Goal: Information Seeking & Learning: Check status

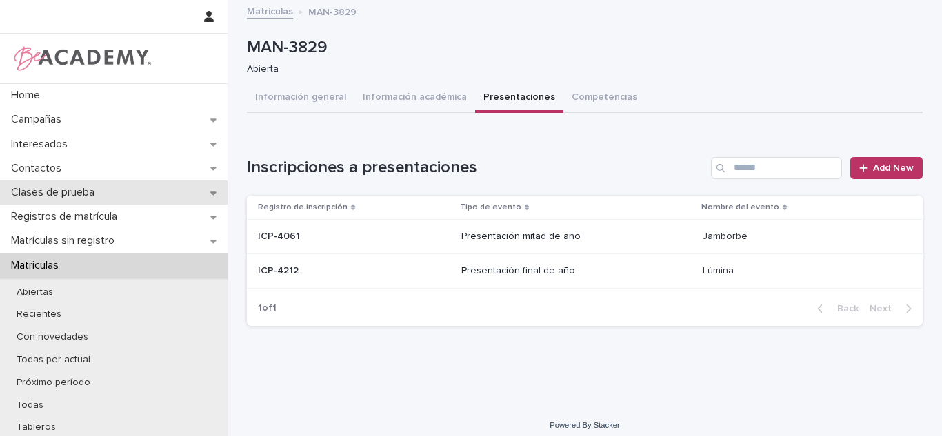
click at [114, 199] on div "Clases de prueba" at bounding box center [114, 193] width 228 height 24
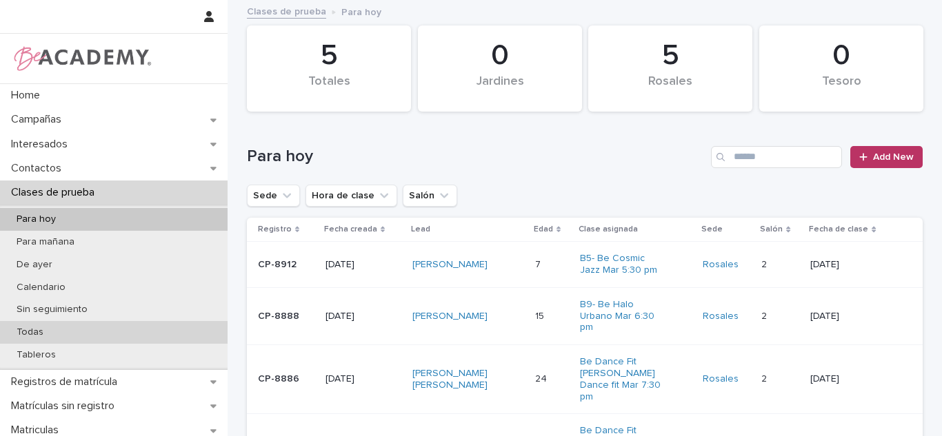
click at [70, 335] on div "Todas" at bounding box center [114, 332] width 228 height 23
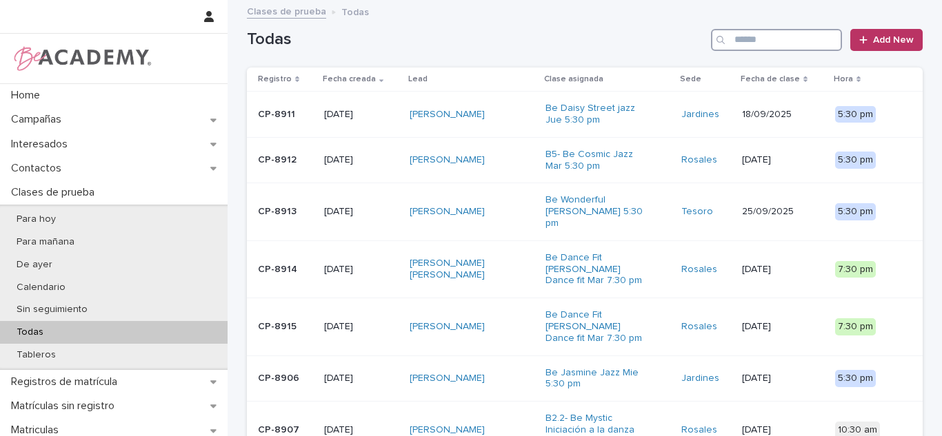
paste input "**********"
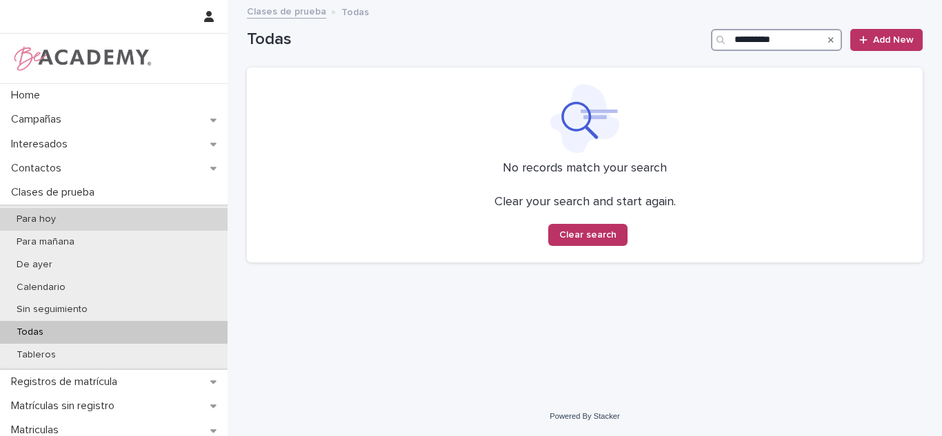
type input "**********"
click at [59, 218] on p "Para hoy" at bounding box center [36, 220] width 61 height 12
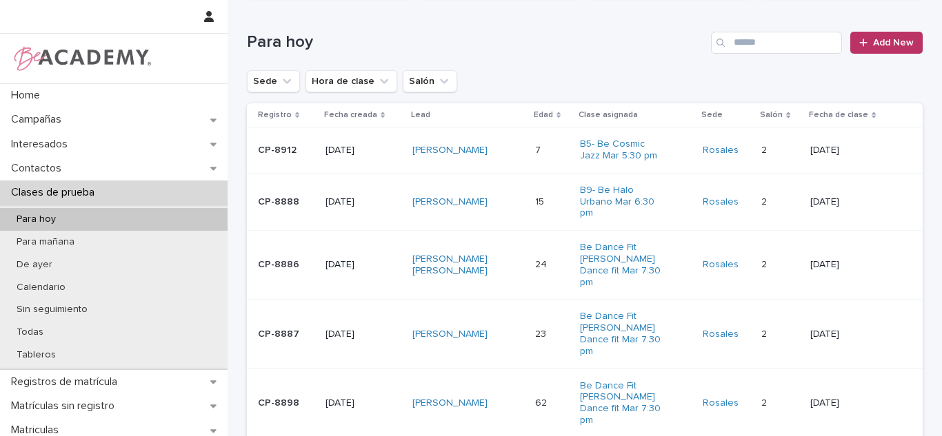
scroll to position [123, 0]
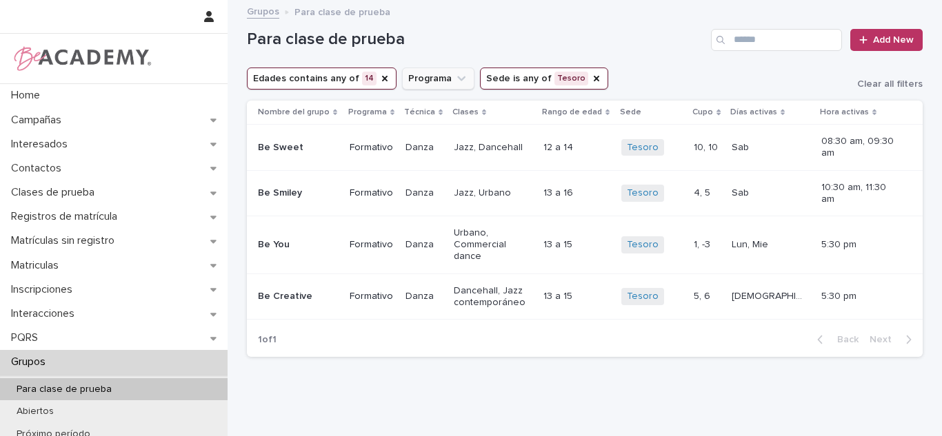
click at [382, 78] on icon "Edades" at bounding box center [385, 79] width 6 height 6
click at [259, 89] on button "Edades" at bounding box center [278, 79] width 62 height 22
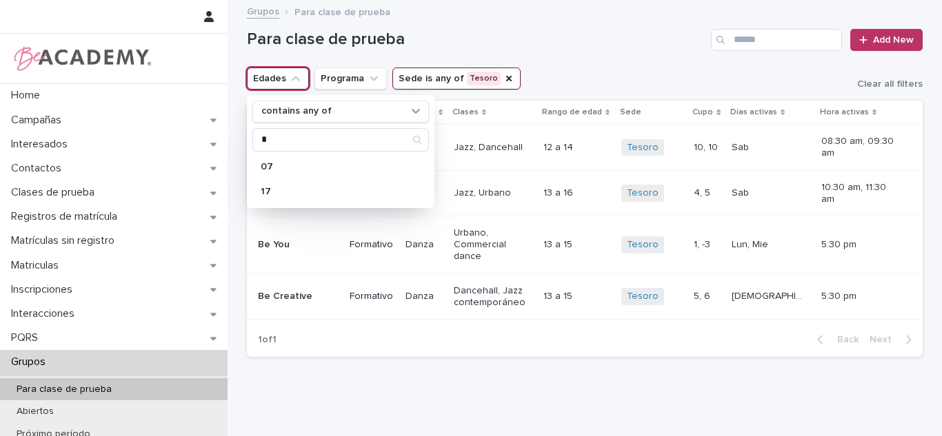
type input "*"
click at [273, 168] on p "07" at bounding box center [334, 167] width 146 height 10
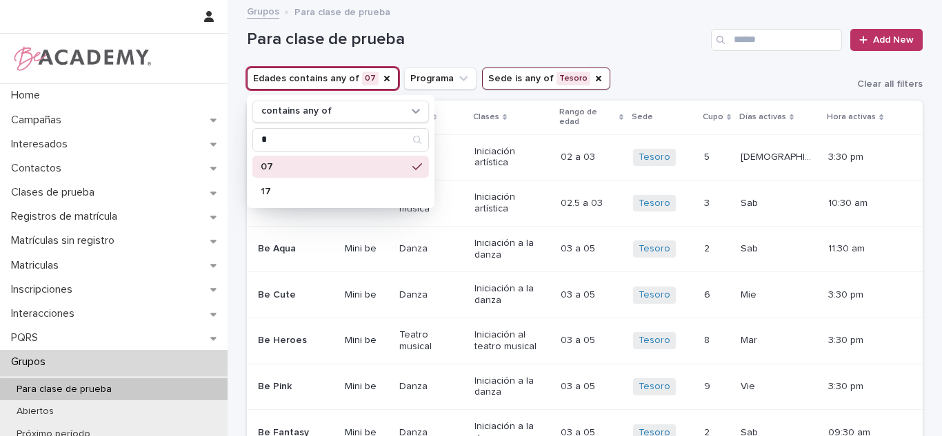
click at [611, 66] on div "Para clase de prueba Add New" at bounding box center [585, 34] width 676 height 66
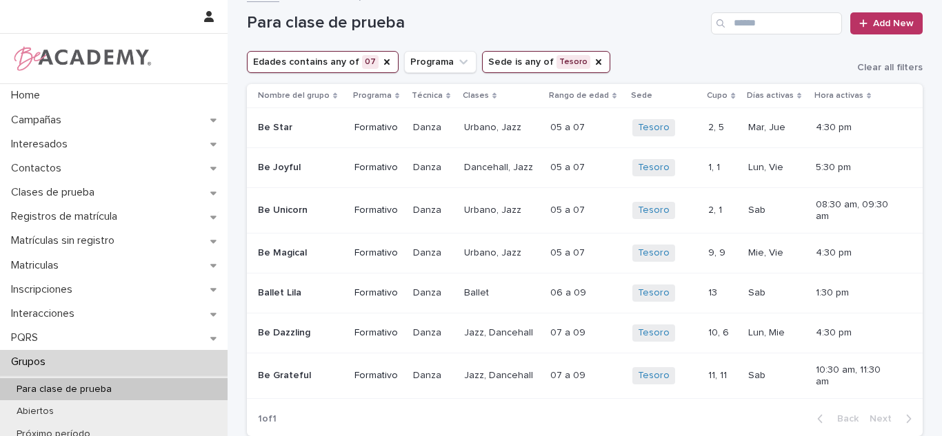
scroll to position [19, 0]
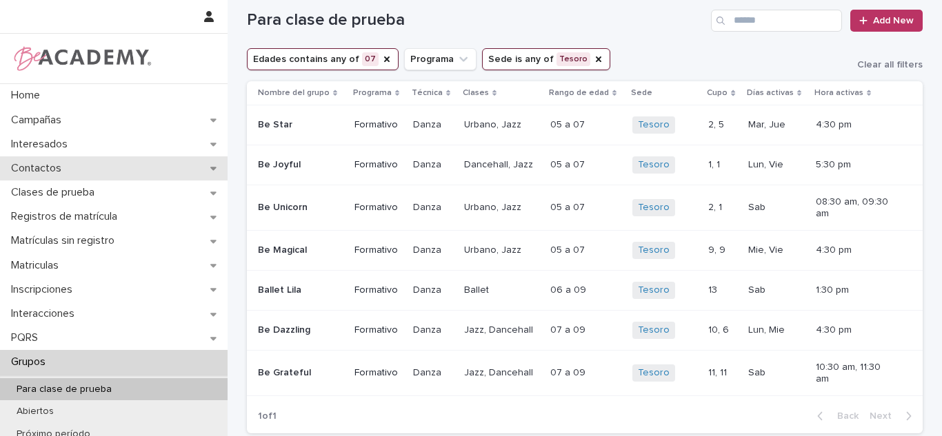
click at [128, 161] on div "Contactos" at bounding box center [114, 169] width 228 height 24
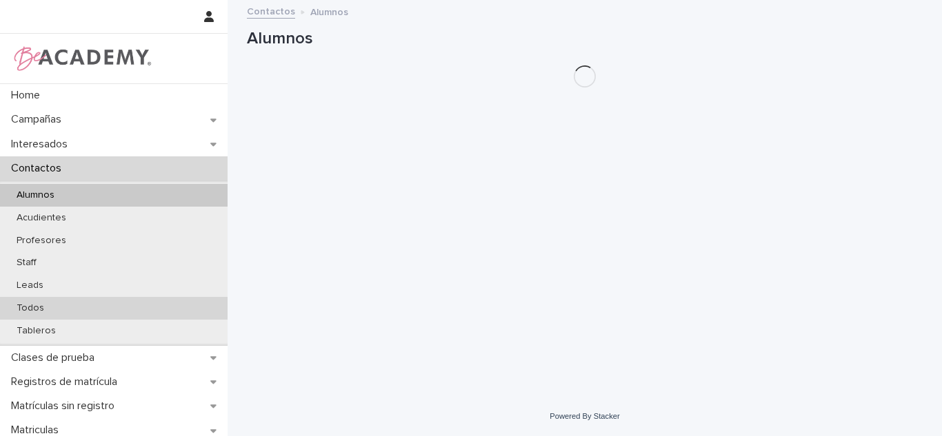
click at [40, 307] on p "Todos" at bounding box center [31, 309] width 50 height 12
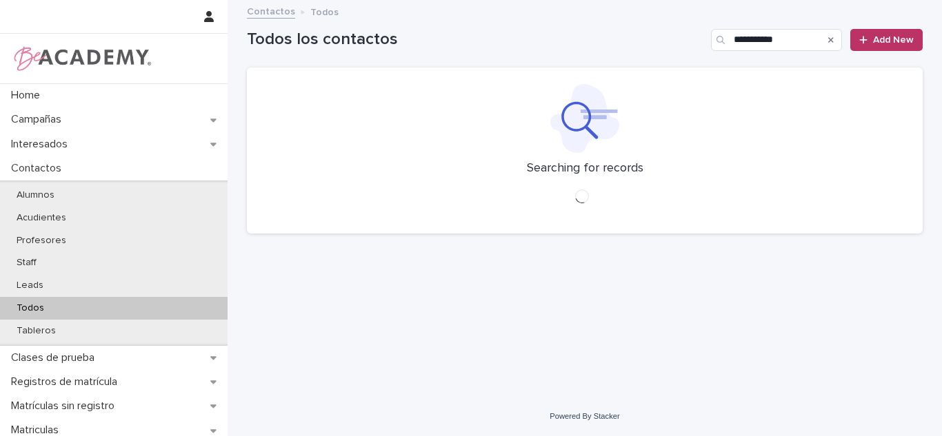
type input "**********"
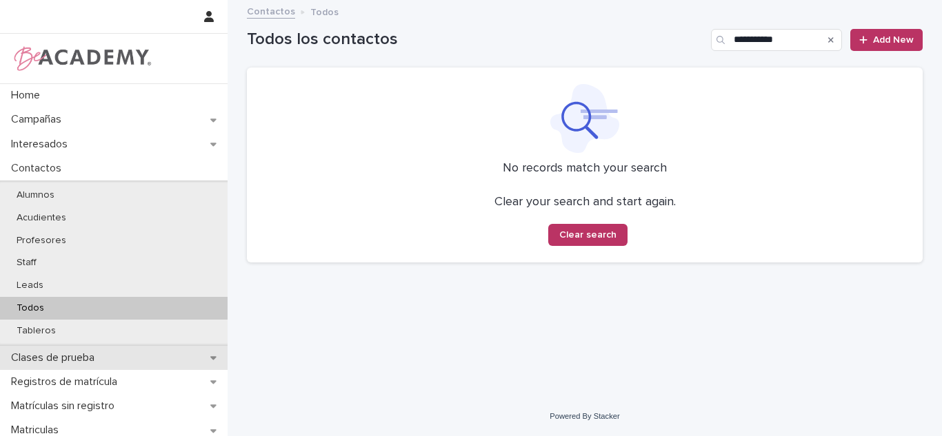
click at [108, 361] on div "Clases de prueba" at bounding box center [114, 358] width 228 height 24
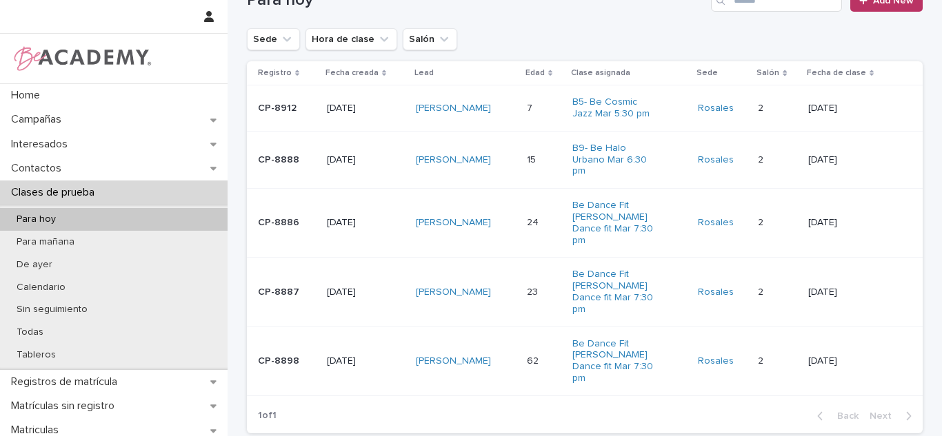
scroll to position [161, 0]
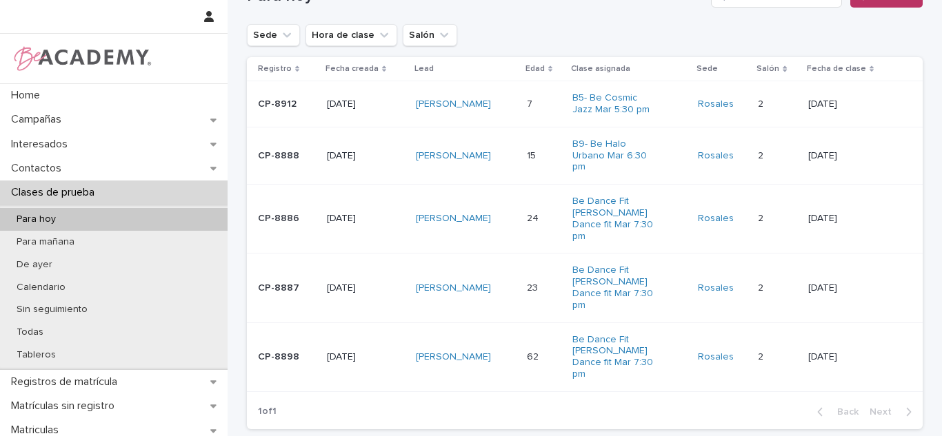
click at [513, 108] on div "[PERSON_NAME]" at bounding box center [466, 104] width 100 height 23
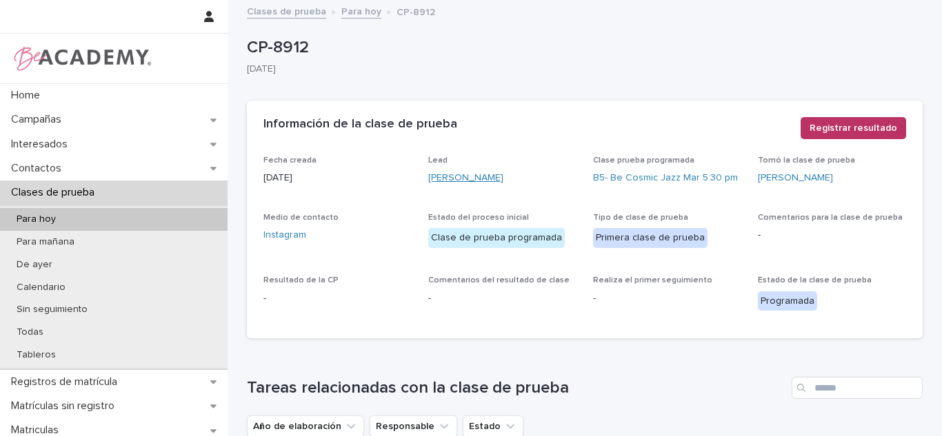
click at [488, 180] on link "[PERSON_NAME]" at bounding box center [465, 178] width 75 height 14
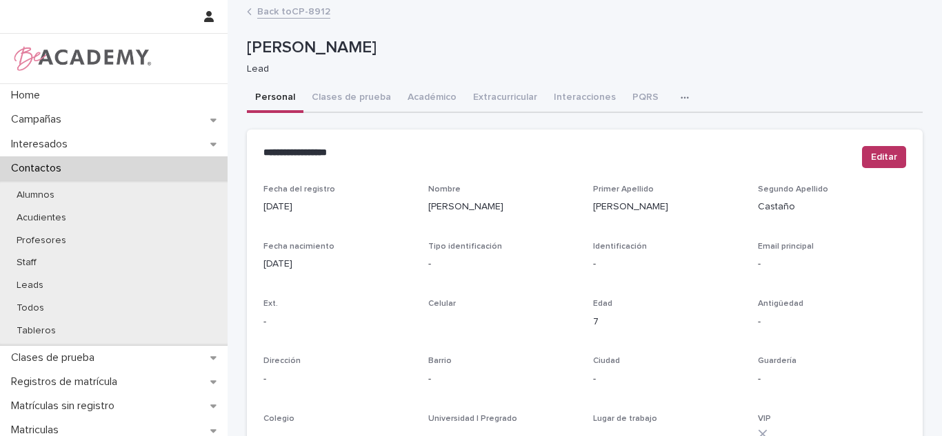
click at [426, 92] on button "Académico" at bounding box center [432, 98] width 66 height 29
click at [343, 97] on button "Clases de prueba" at bounding box center [351, 98] width 96 height 29
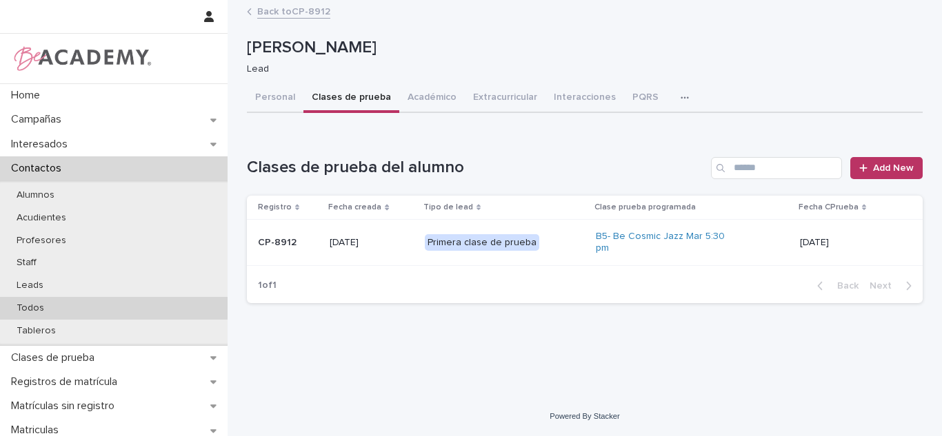
click at [21, 310] on p "Todos" at bounding box center [31, 309] width 50 height 12
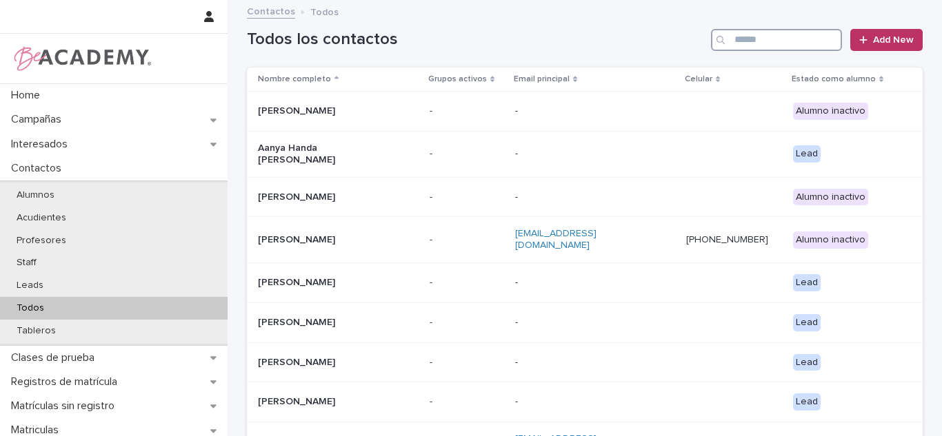
click at [750, 48] on input "Search" at bounding box center [776, 40] width 131 height 22
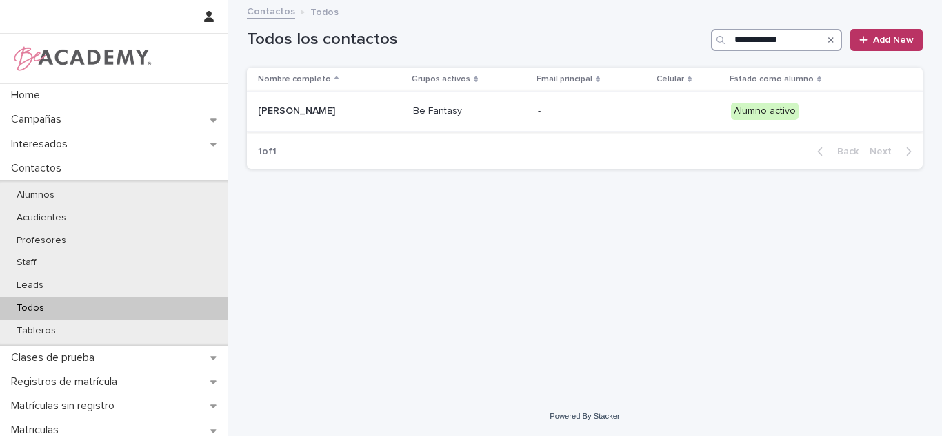
type input "**********"
click at [320, 129] on td "Celeste Serna Reyes" at bounding box center [327, 112] width 161 height 40
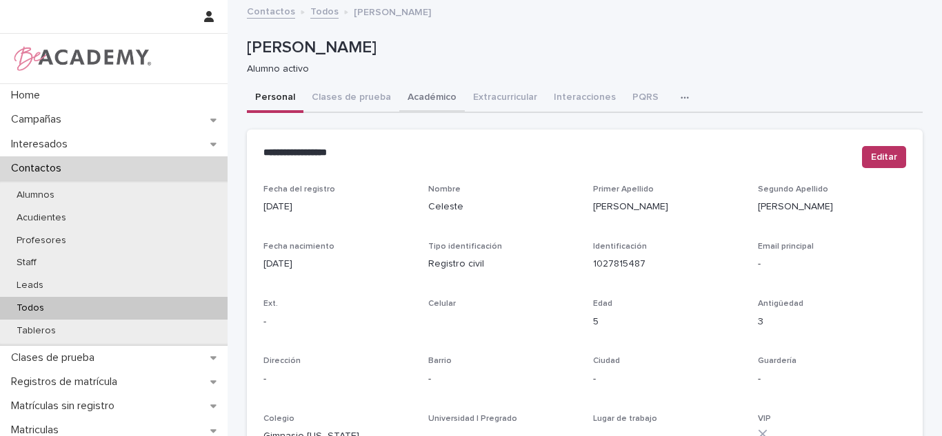
click at [416, 95] on button "Académico" at bounding box center [432, 98] width 66 height 29
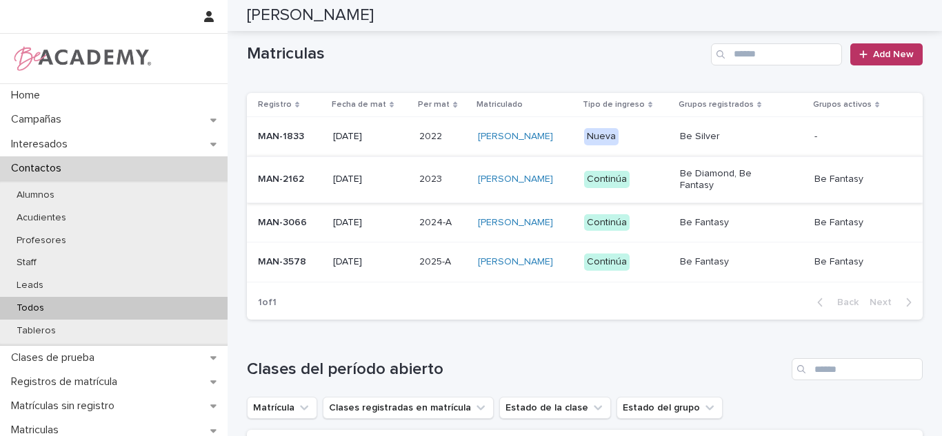
scroll to position [343, 0]
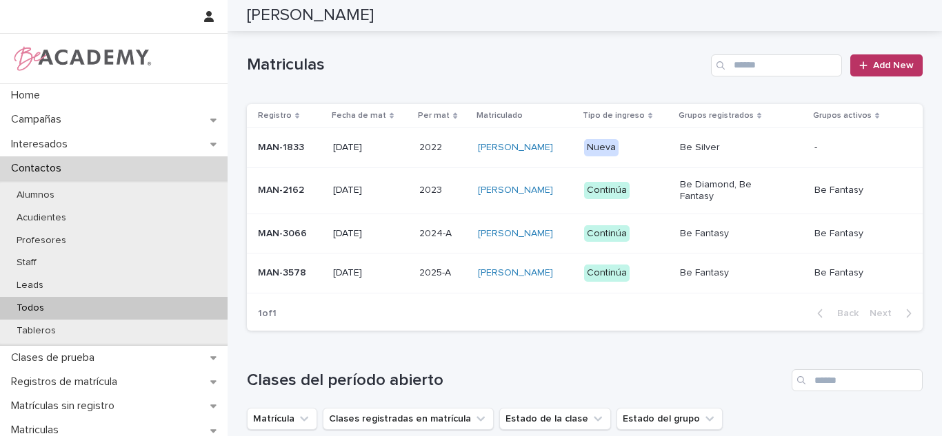
click at [419, 278] on p "2025-A" at bounding box center [436, 272] width 34 height 14
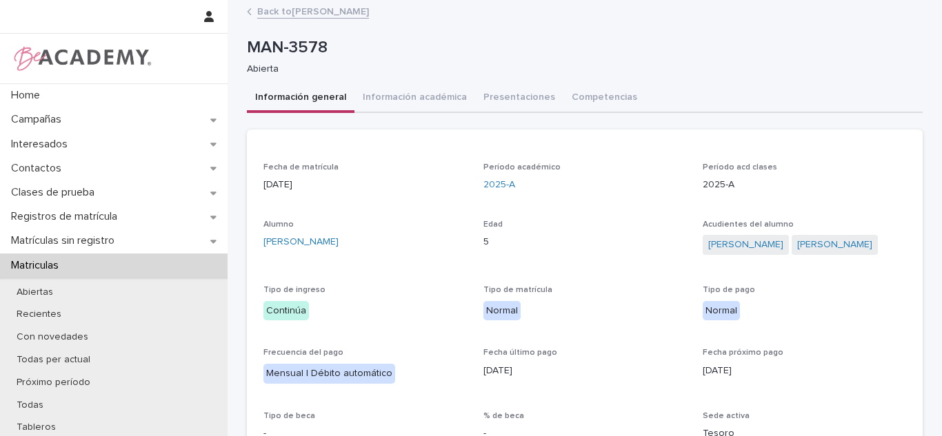
click at [416, 117] on div "**********" at bounding box center [585, 372] width 676 height 512
click at [412, 110] on button "Información académica" at bounding box center [414, 98] width 121 height 29
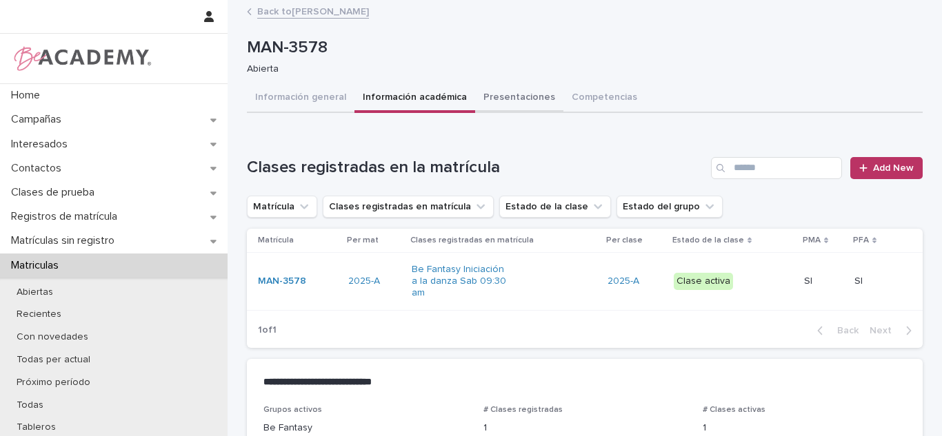
click at [483, 95] on button "Presentaciones" at bounding box center [519, 98] width 88 height 29
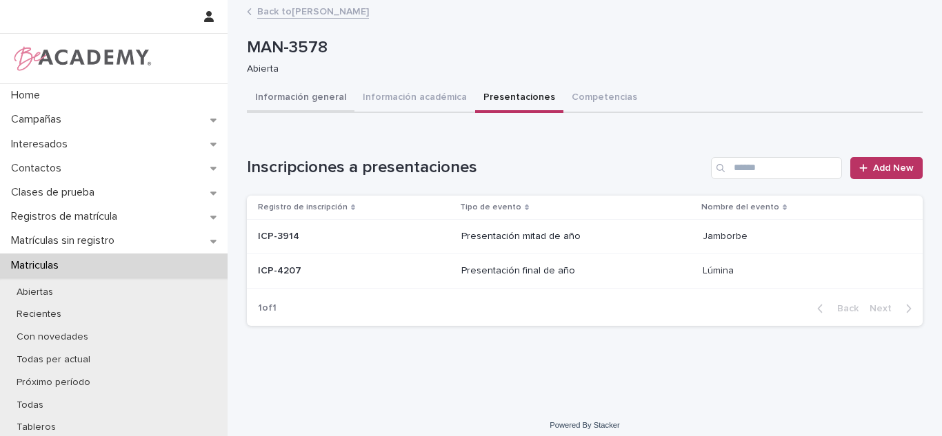
click at [306, 99] on button "Información general" at bounding box center [301, 98] width 108 height 29
